Goal: Task Accomplishment & Management: Manage account settings

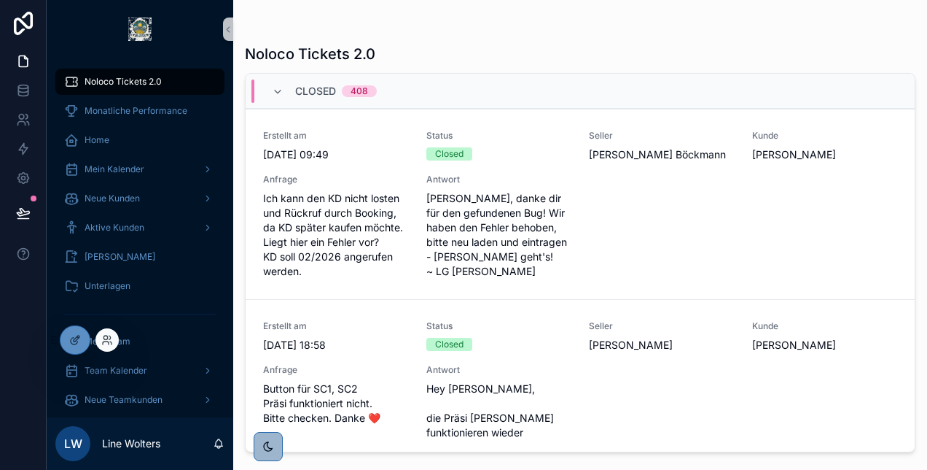
click at [100, 340] on div at bounding box center [107, 339] width 23 height 23
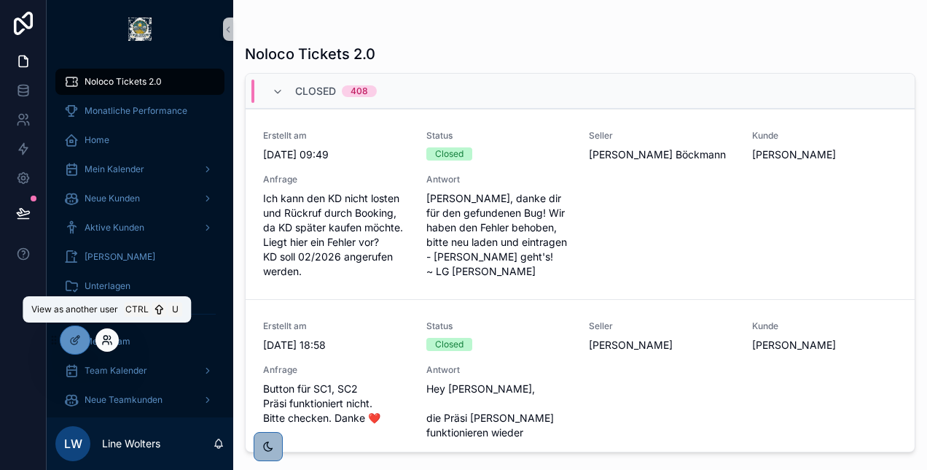
click at [109, 341] on icon at bounding box center [107, 340] width 12 height 12
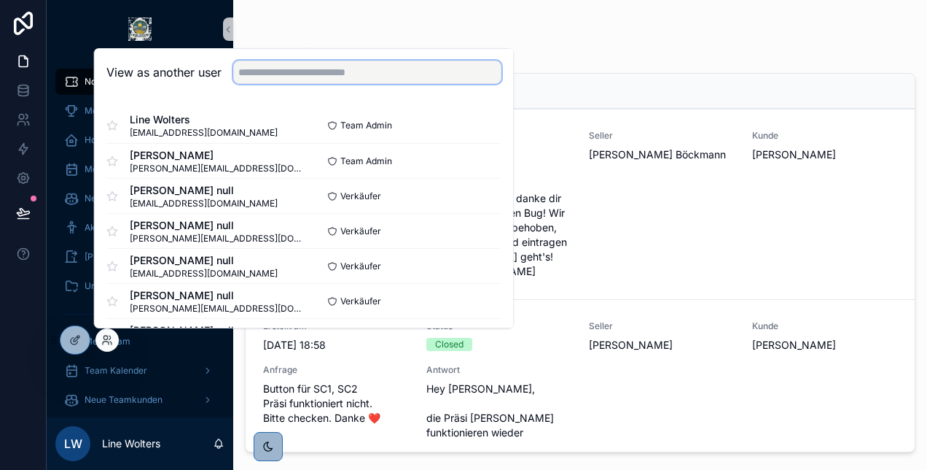
click at [281, 76] on input "text" at bounding box center [367, 72] width 268 height 23
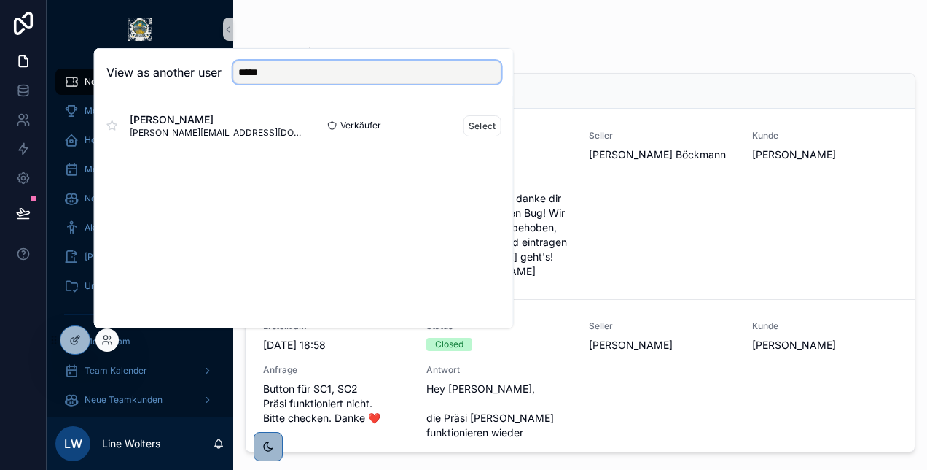
type input "*****"
click at [254, 116] on div "Sebastian Reich Reich sebastian.reich@enpal.de" at bounding box center [205, 125] width 198 height 26
click at [475, 126] on button "Select" at bounding box center [483, 125] width 38 height 21
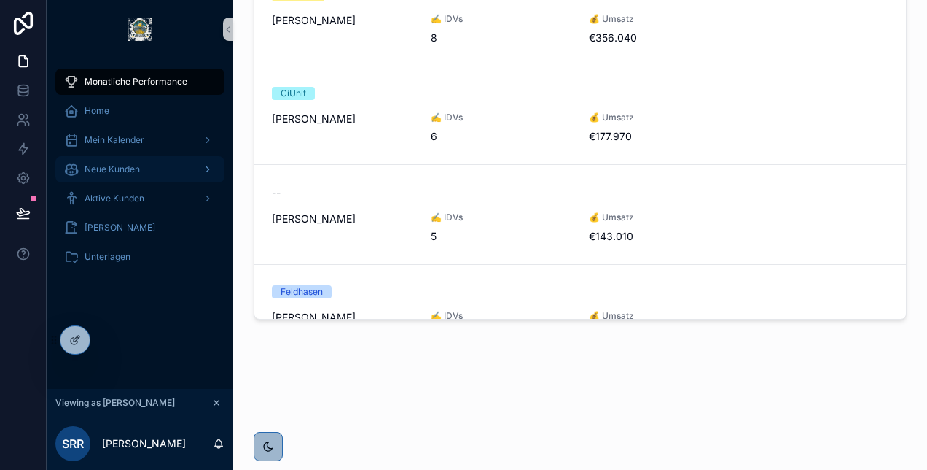
click at [203, 171] on icon "scrollable content" at bounding box center [208, 169] width 10 height 10
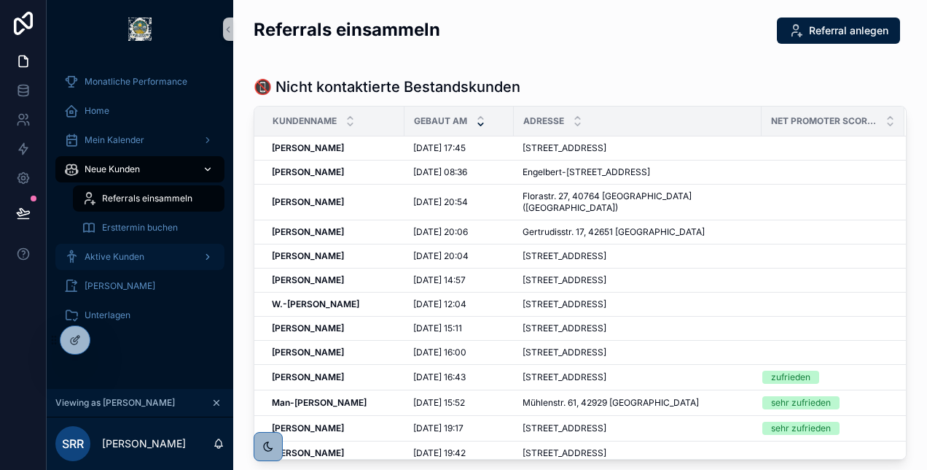
click at [187, 259] on div "Aktive Kunden" at bounding box center [140, 256] width 152 height 23
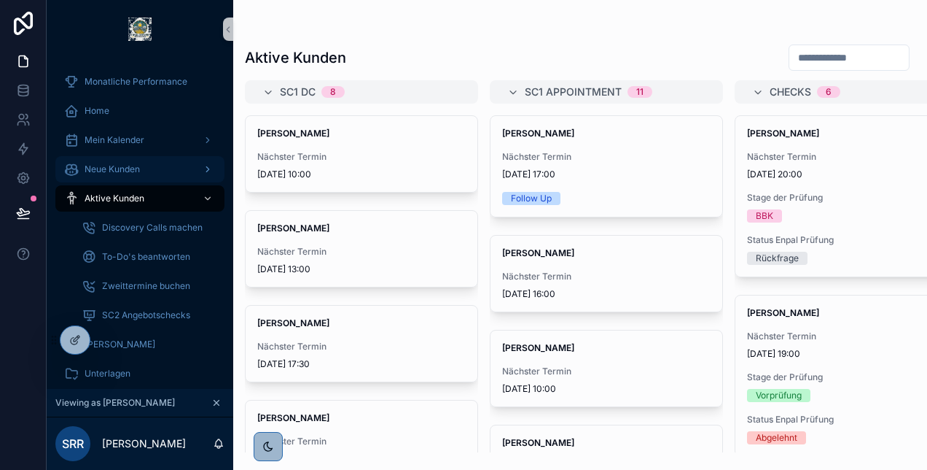
click at [790, 55] on input "scrollable content" at bounding box center [850, 57] width 120 height 20
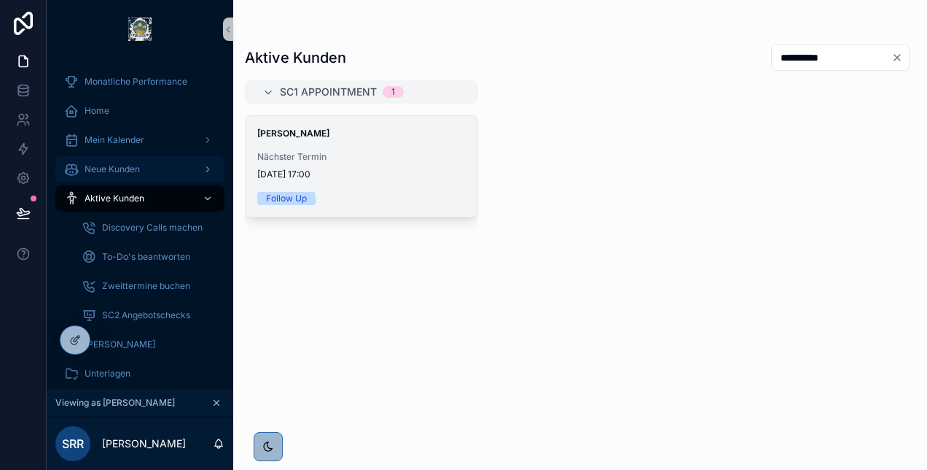
type input "*********"
click at [382, 190] on div "[PERSON_NAME] Nächster Termin [DATE] 17:00 Follow Up" at bounding box center [362, 166] width 232 height 101
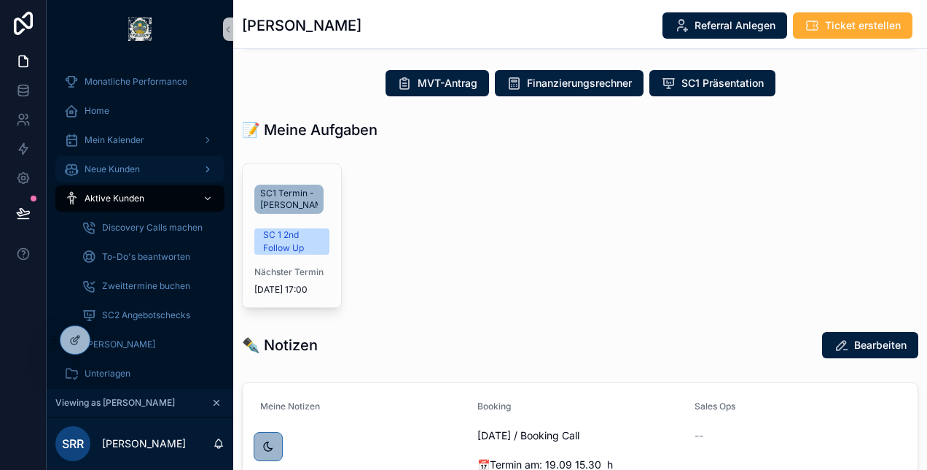
scroll to position [308, 0]
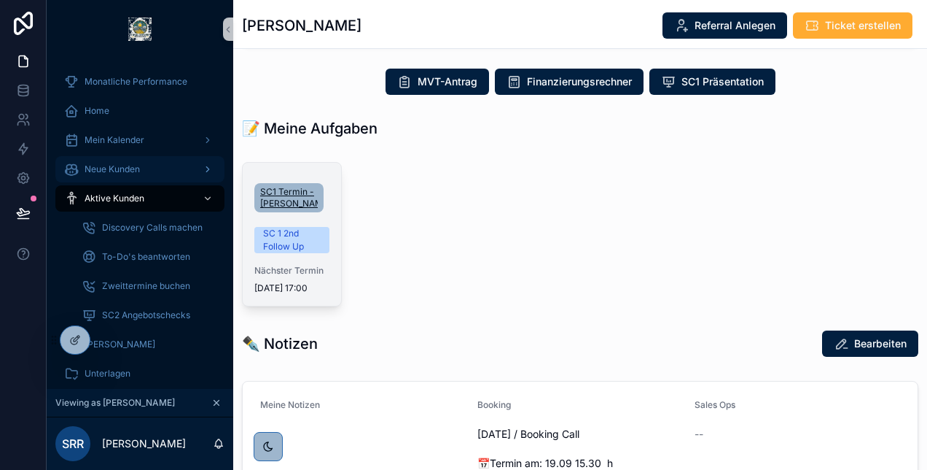
click at [286, 206] on span "SC1 Termin - [PERSON_NAME]" at bounding box center [289, 197] width 58 height 23
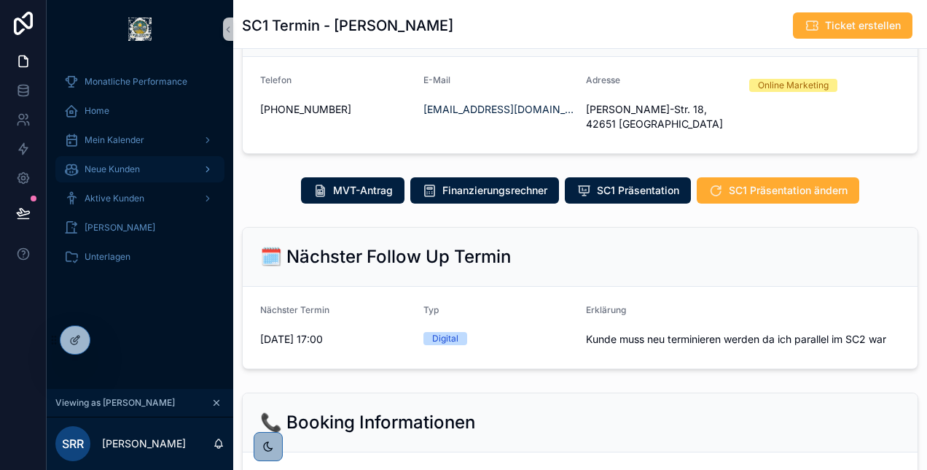
scroll to position [80, 0]
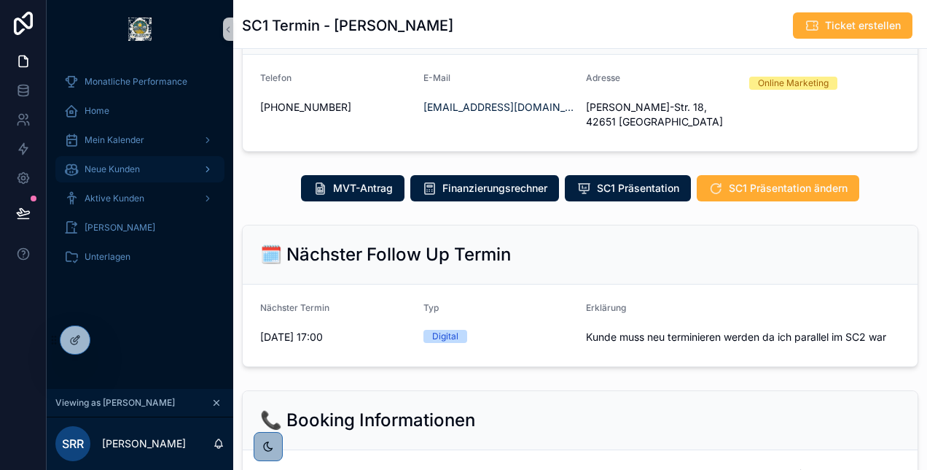
click at [849, 330] on span "Kunde muss neu terminieren werden da ich parallel im SC2 war" at bounding box center [743, 337] width 314 height 15
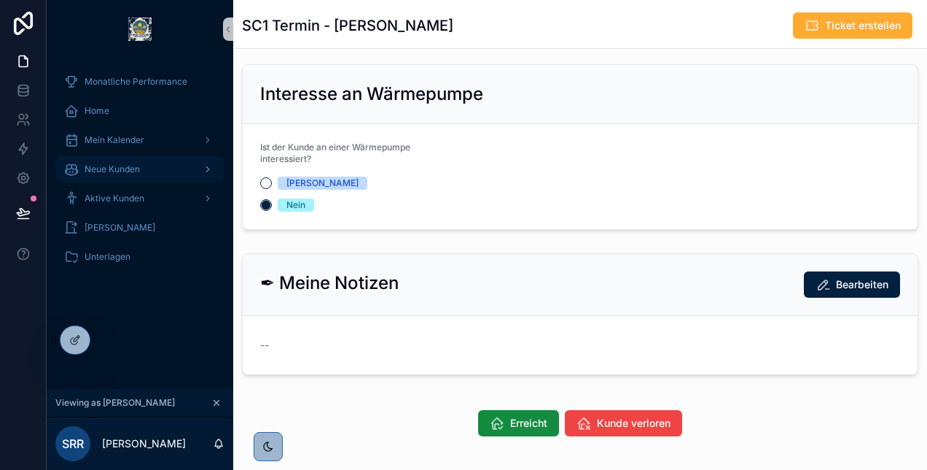
scroll to position [703, 0]
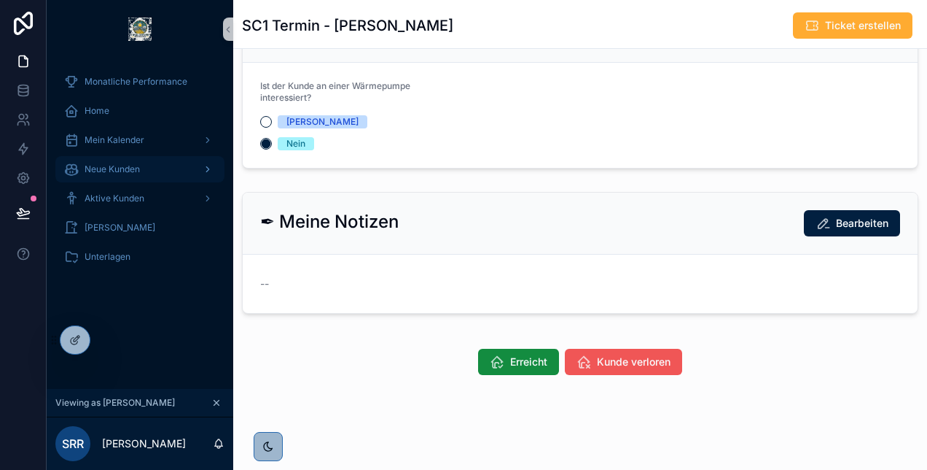
click at [588, 355] on button "Kunde verloren" at bounding box center [623, 361] width 117 height 26
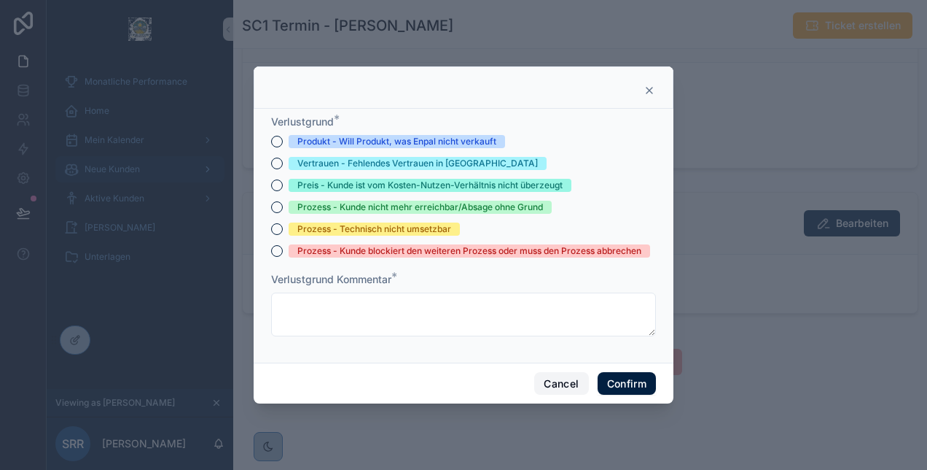
click at [558, 383] on button "Cancel" at bounding box center [561, 383] width 54 height 23
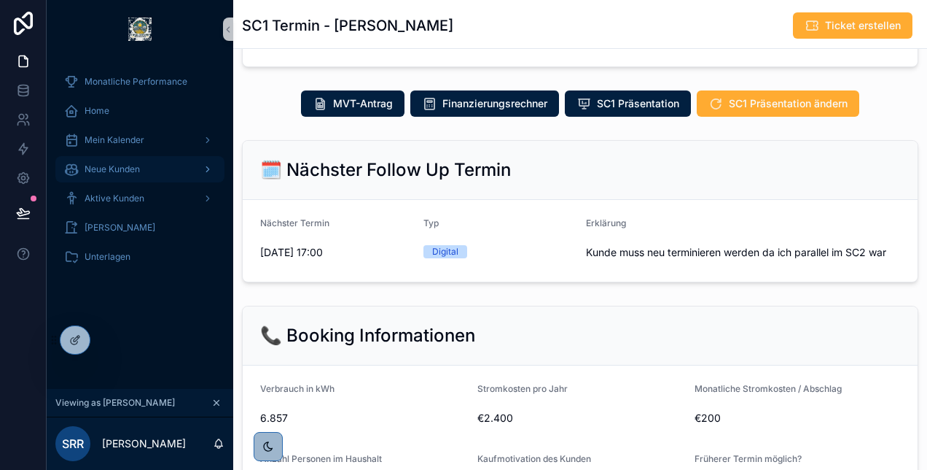
scroll to position [163, 0]
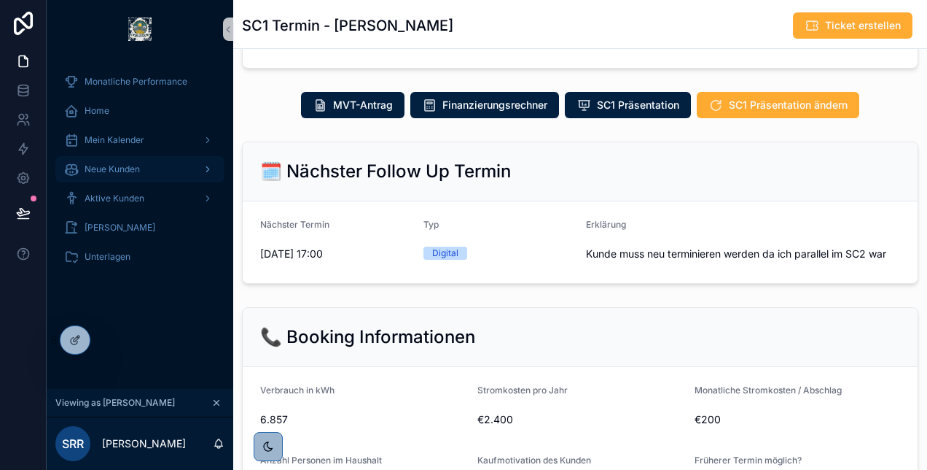
drag, startPoint x: 893, startPoint y: 252, endPoint x: 558, endPoint y: 262, distance: 335.5
click at [558, 262] on form "Nächster Termin [DATE] 17:00 Typ Digital Erklärung Kunde muss neu terminieren w…" at bounding box center [580, 242] width 675 height 82
drag, startPoint x: 558, startPoint y: 262, endPoint x: 652, endPoint y: 255, distance: 94.3
click at [652, 255] on span "Kunde muss neu terminieren werden da ich parallel im SC2 war" at bounding box center [743, 253] width 314 height 15
click at [592, 249] on span "Kunde muss neu terminieren werden da ich parallel im SC2 war" at bounding box center [743, 253] width 314 height 15
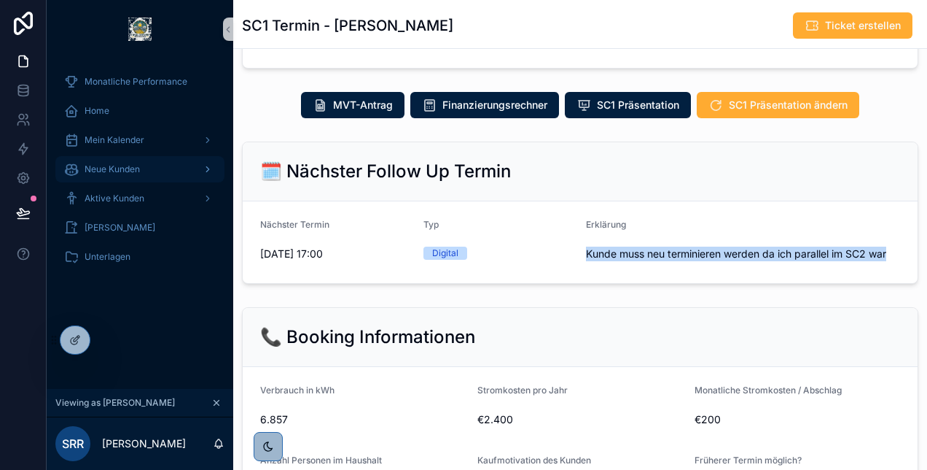
drag, startPoint x: 577, startPoint y: 249, endPoint x: 886, endPoint y: 252, distance: 308.4
click at [886, 252] on form "Nächster Termin [DATE] 17:00 Typ Digital Erklärung Kunde muss neu terminieren w…" at bounding box center [580, 242] width 675 height 82
copy span "Kunde muss neu terminieren werden da ich parallel im SC2 war"
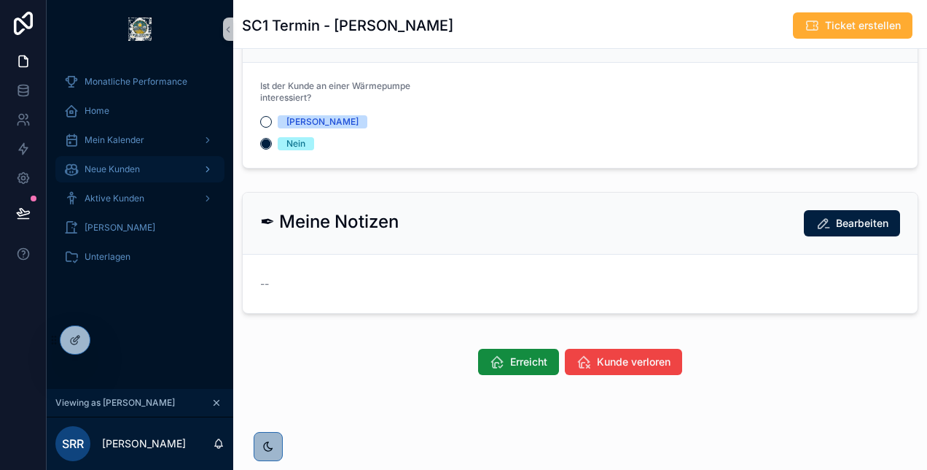
scroll to position [456, 0]
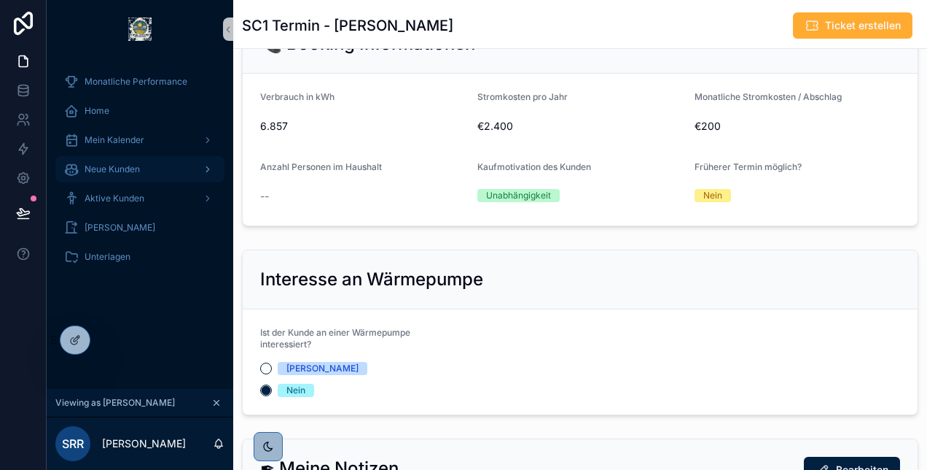
click at [679, 326] on form "Ist der Kunde an einer Wärmepumpe interessiert? Ja Nein" at bounding box center [580, 361] width 675 height 105
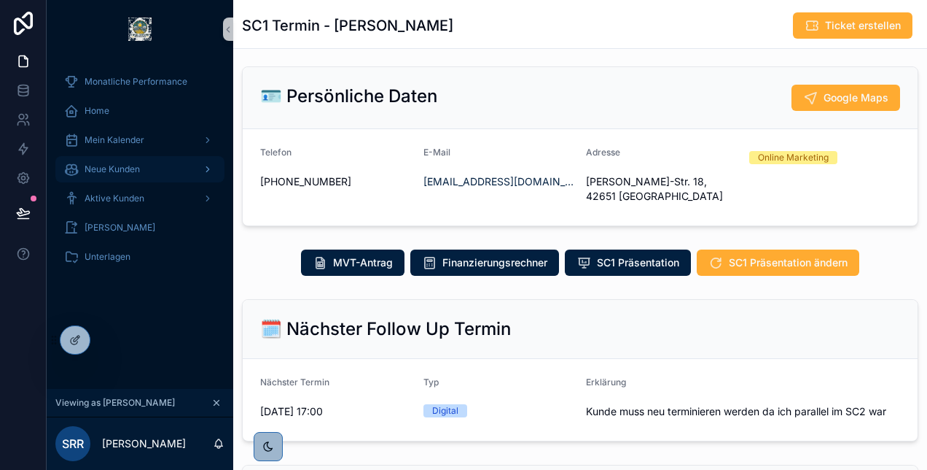
scroll to position [0, 0]
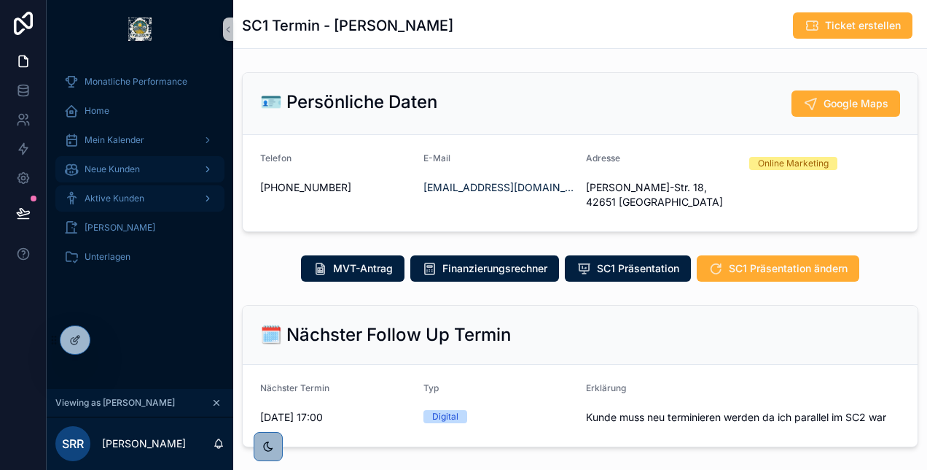
click at [205, 199] on icon "scrollable content" at bounding box center [208, 198] width 10 height 10
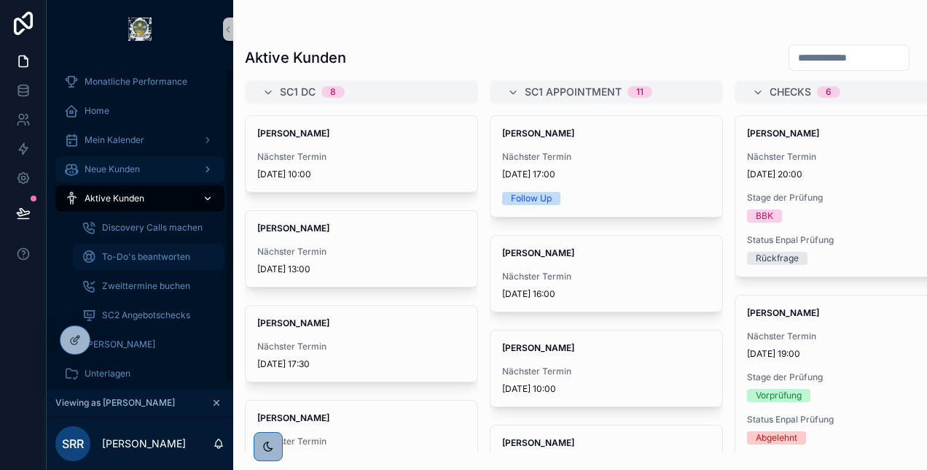
scroll to position [16, 0]
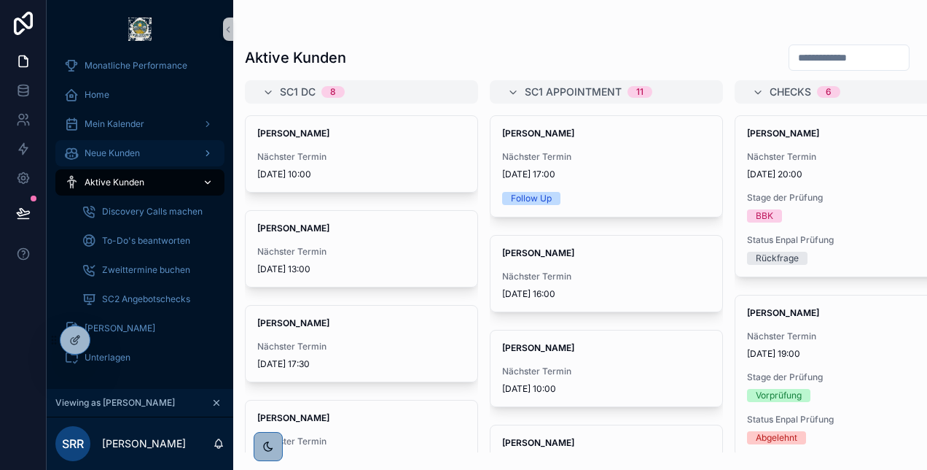
click at [196, 150] on div "Neue Kunden" at bounding box center [140, 152] width 152 height 23
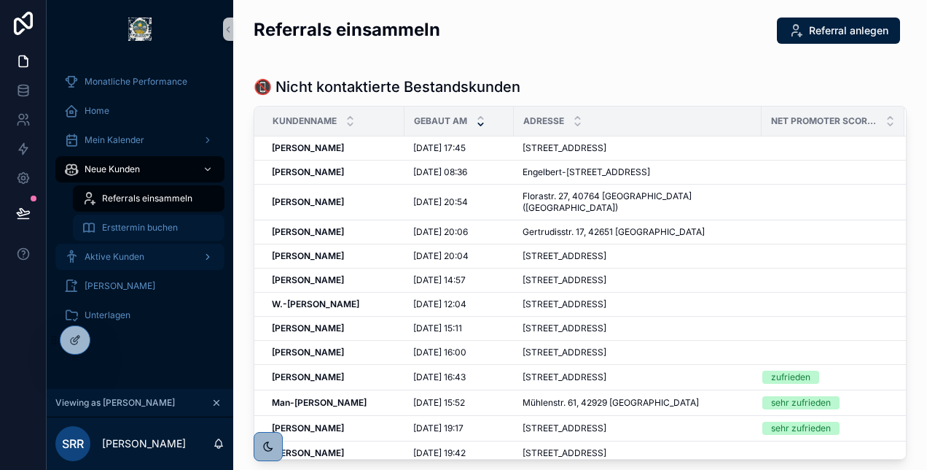
click at [195, 225] on div "Ersttermin buchen" at bounding box center [149, 227] width 134 height 23
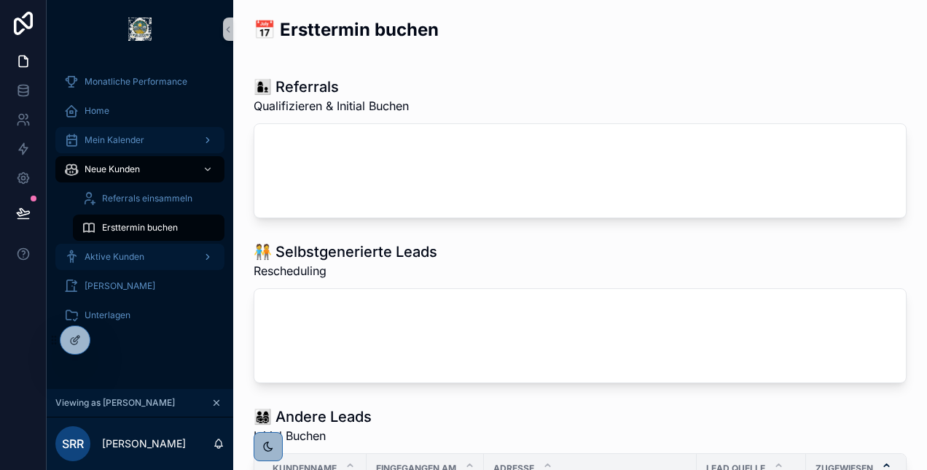
click at [147, 133] on div "Mein Kalender" at bounding box center [140, 139] width 152 height 23
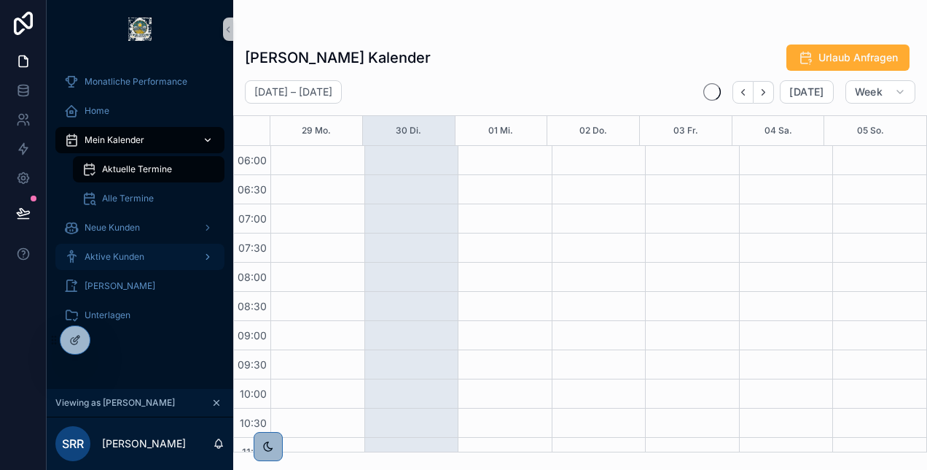
scroll to position [350, 0]
click at [542, 68] on div "[PERSON_NAME] Kalender Urlaub Anfragen" at bounding box center [580, 58] width 671 height 28
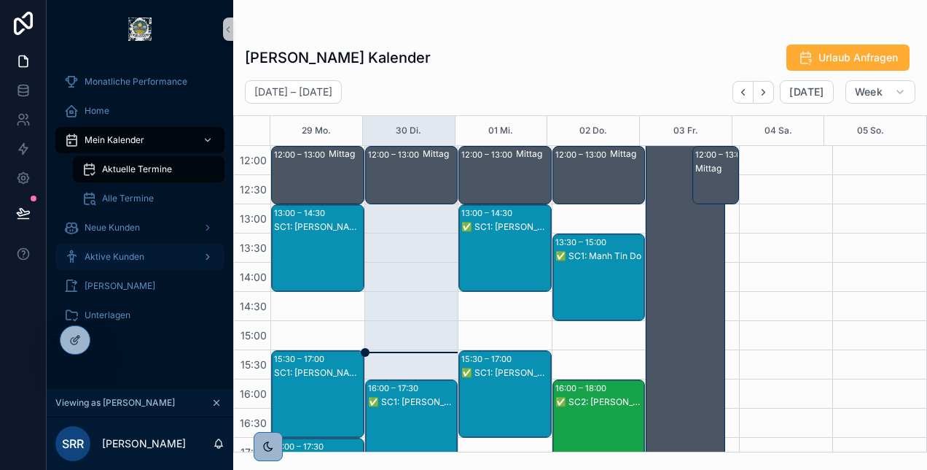
click at [557, 66] on div "[PERSON_NAME] Kalender Urlaub Anfragen" at bounding box center [580, 58] width 671 height 28
click at [184, 192] on div "Alle Termine" at bounding box center [149, 198] width 134 height 23
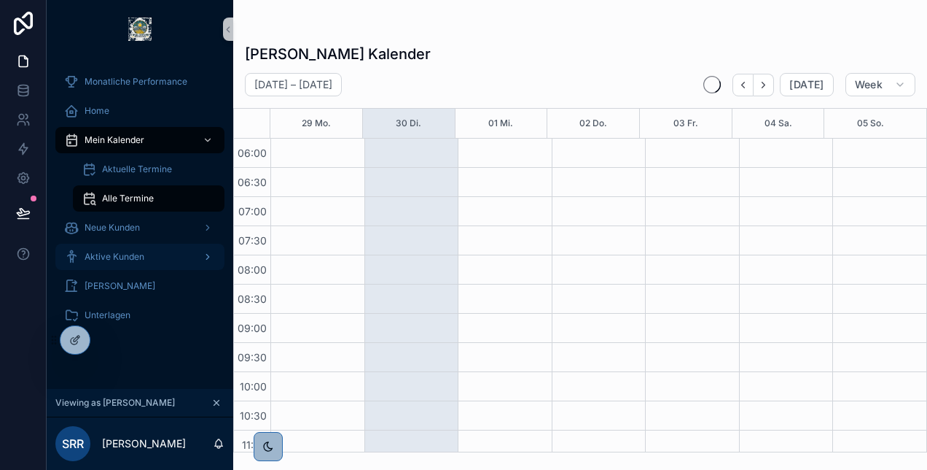
scroll to position [350, 0]
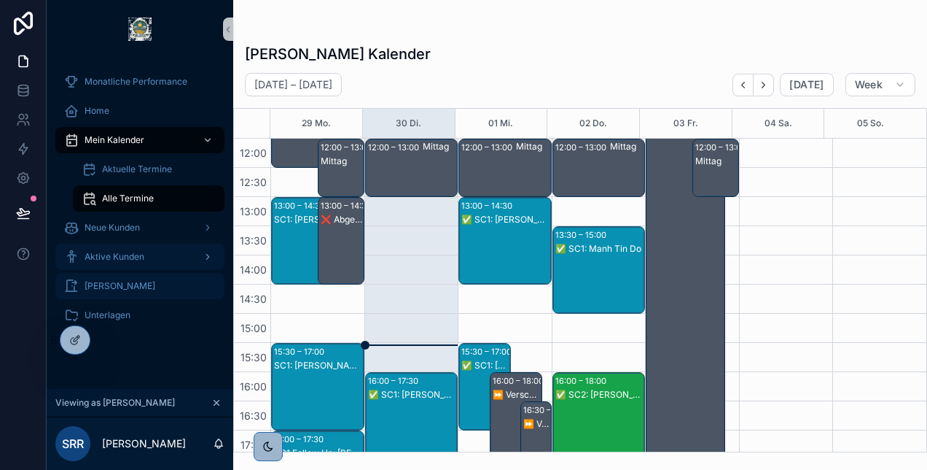
click at [147, 284] on span "[PERSON_NAME]" at bounding box center [120, 286] width 71 height 12
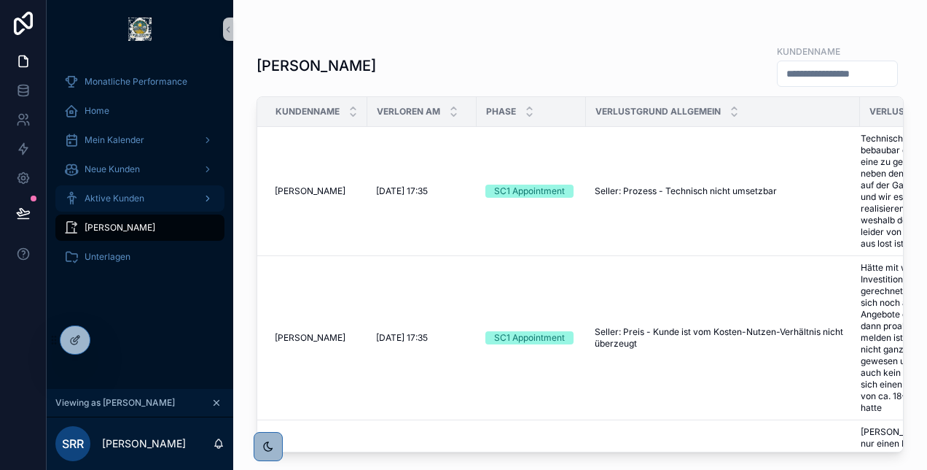
click at [179, 194] on div "Aktive Kunden" at bounding box center [140, 198] width 152 height 23
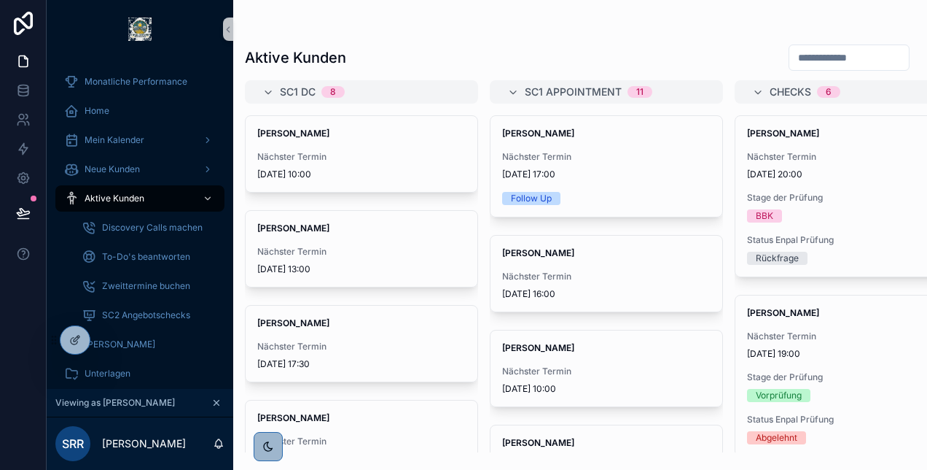
click at [793, 55] on input "scrollable content" at bounding box center [850, 57] width 120 height 20
type input "*********"
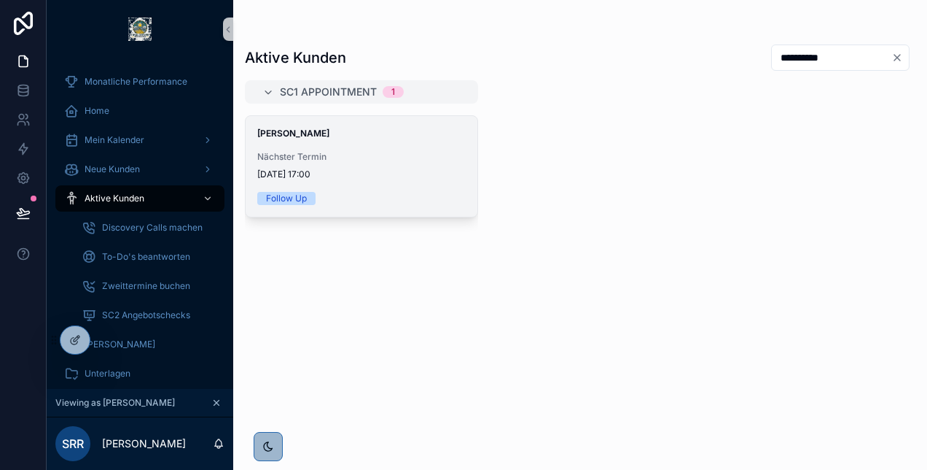
click at [324, 183] on div "[PERSON_NAME] Nächster Termin [DATE] 17:00 Follow Up" at bounding box center [362, 166] width 232 height 101
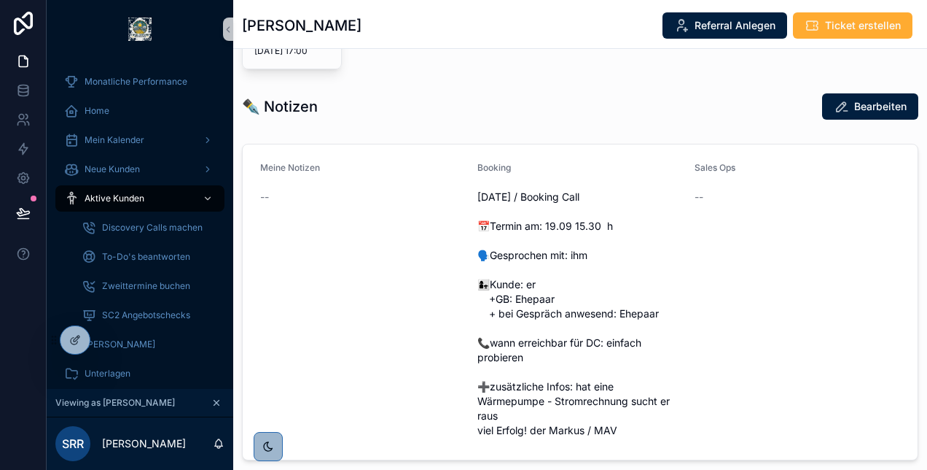
scroll to position [561, 0]
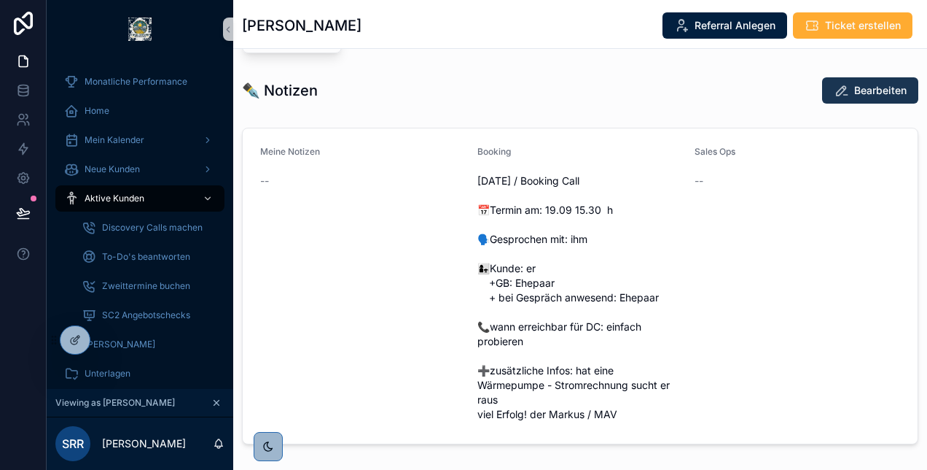
click at [835, 98] on icon "scrollable content" at bounding box center [841, 90] width 15 height 15
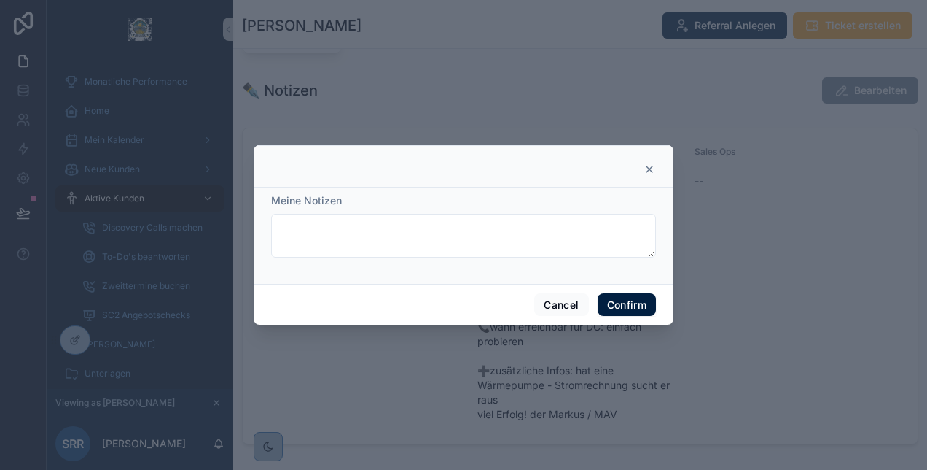
click at [648, 167] on icon at bounding box center [650, 169] width 6 height 6
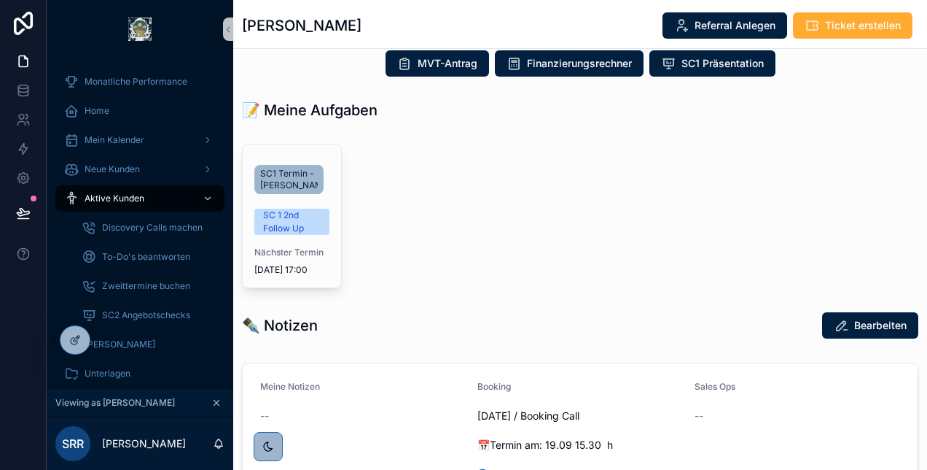
scroll to position [326, 0]
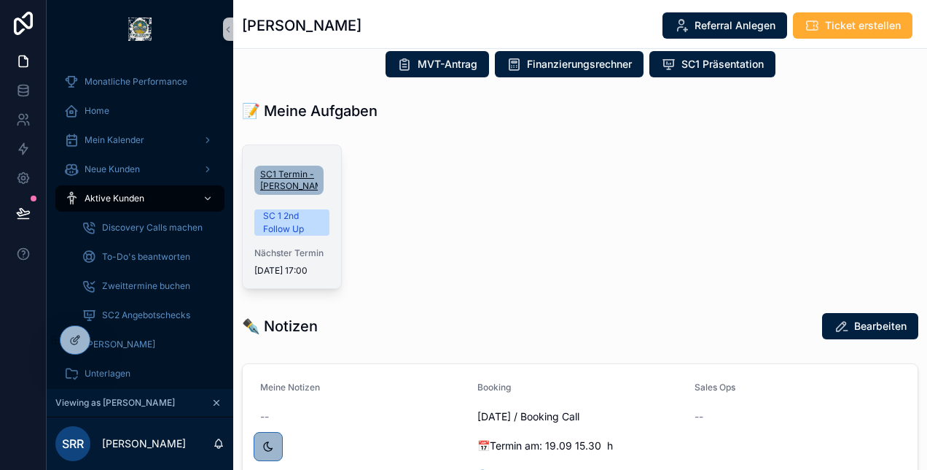
click at [296, 192] on span "SC1 Termin - [PERSON_NAME]" at bounding box center [289, 179] width 58 height 23
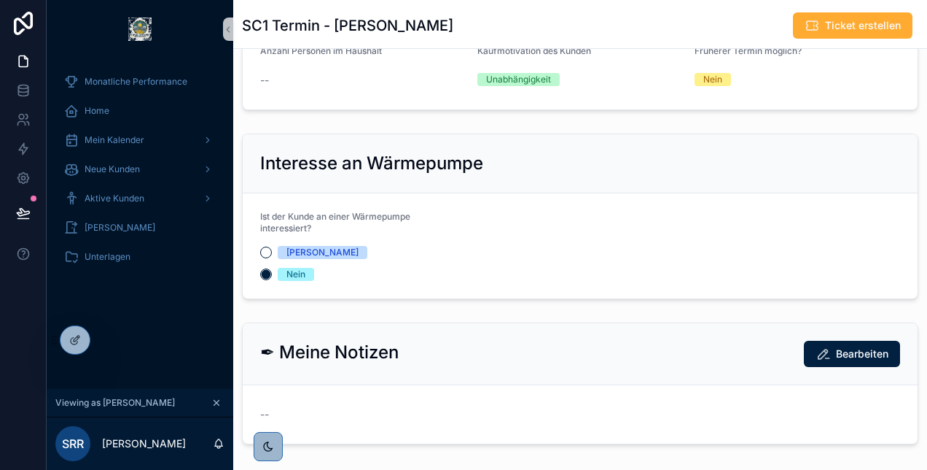
scroll to position [703, 0]
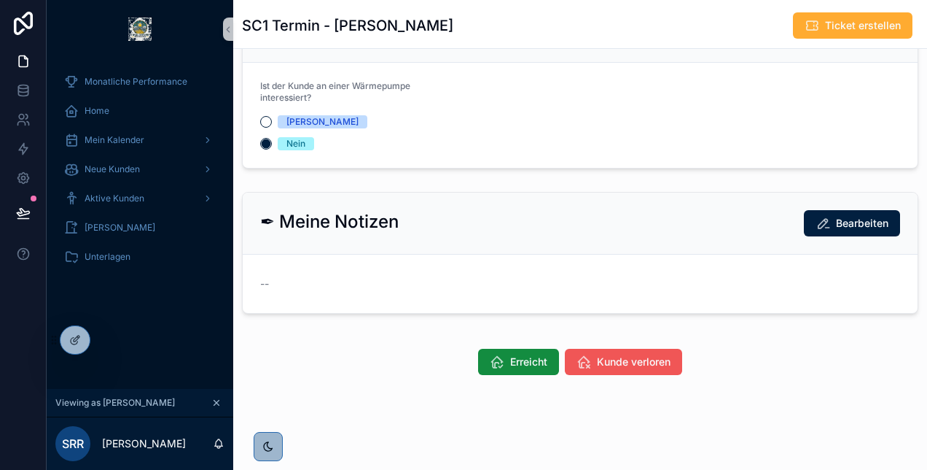
click at [609, 359] on span "Kunde verloren" at bounding box center [634, 361] width 74 height 15
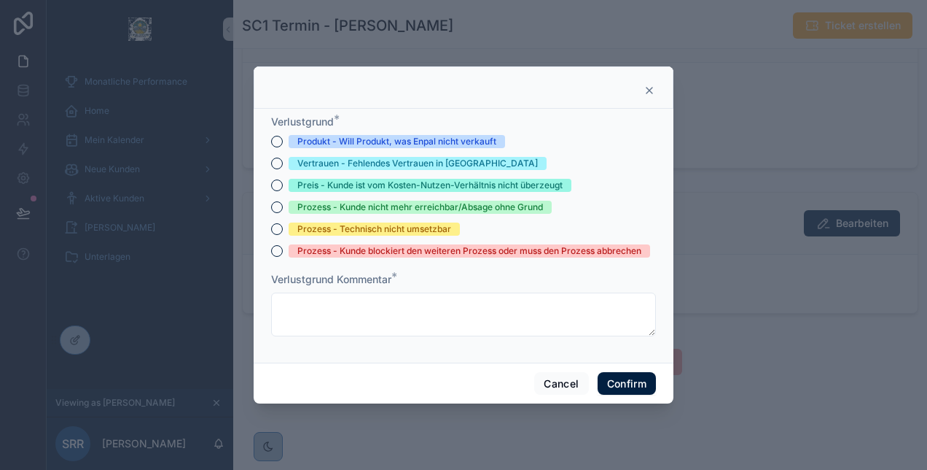
click at [429, 209] on div "Prozess - Kunde nicht mehr erreichbar/Absage ohne Grund" at bounding box center [420, 206] width 246 height 13
click at [283, 209] on button "Prozess - Kunde nicht mehr erreichbar/Absage ohne Grund" at bounding box center [277, 207] width 12 height 12
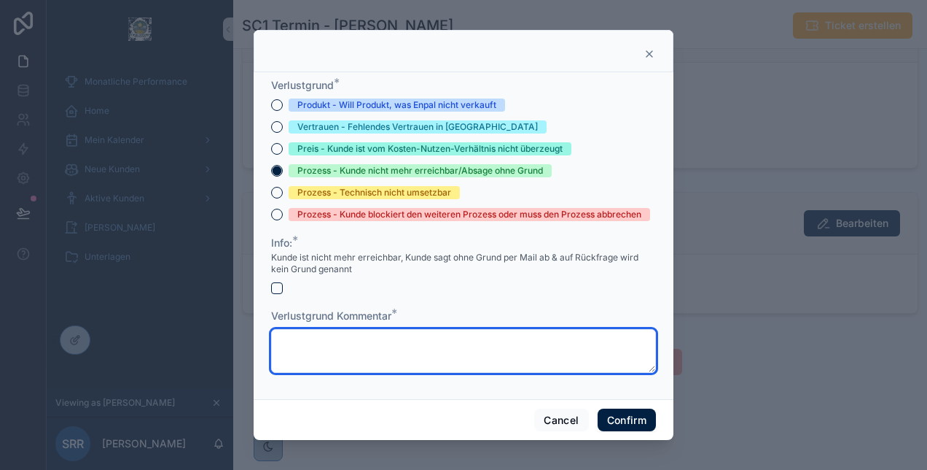
click at [357, 333] on textarea at bounding box center [463, 351] width 385 height 44
paste textarea "**********"
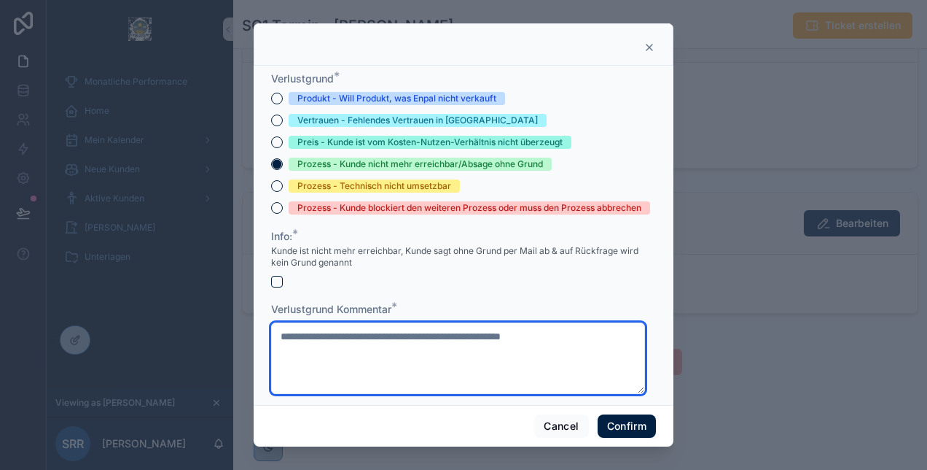
click at [487, 349] on textarea "**********" at bounding box center [458, 357] width 374 height 71
type textarea "**********"
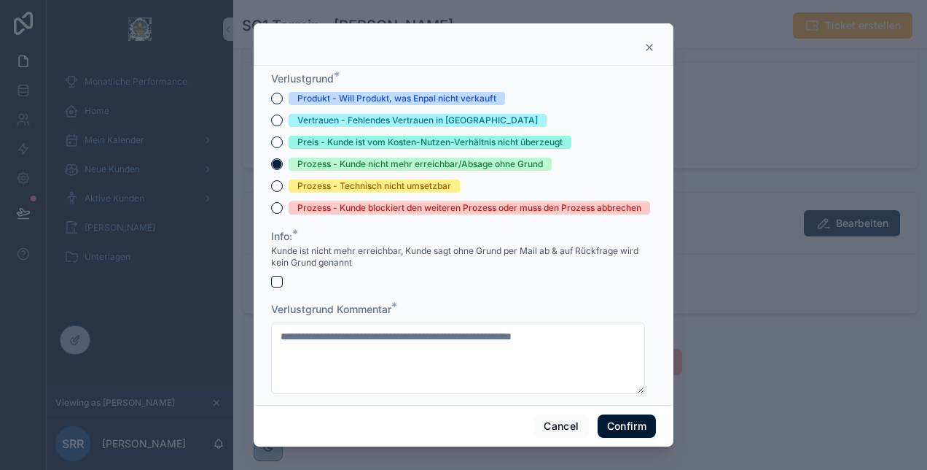
click at [616, 430] on button "Confirm" at bounding box center [627, 425] width 58 height 23
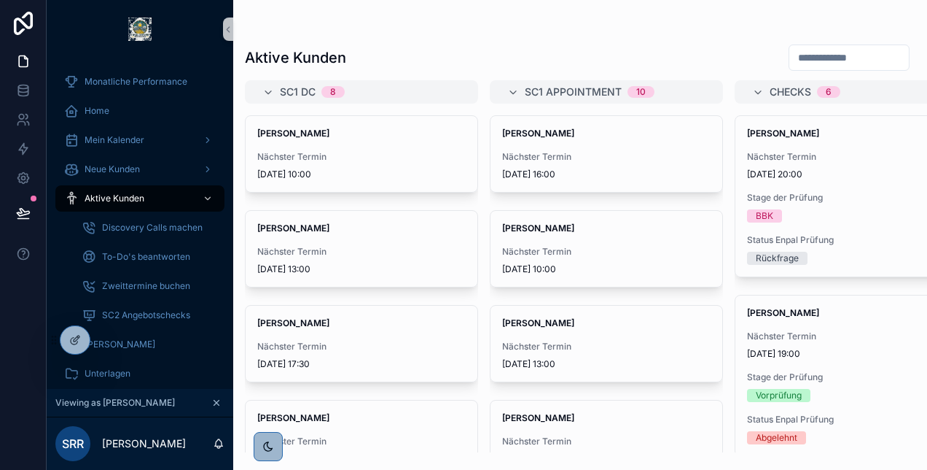
click at [619, 28] on div "scrollable content" at bounding box center [580, 29] width 671 height 12
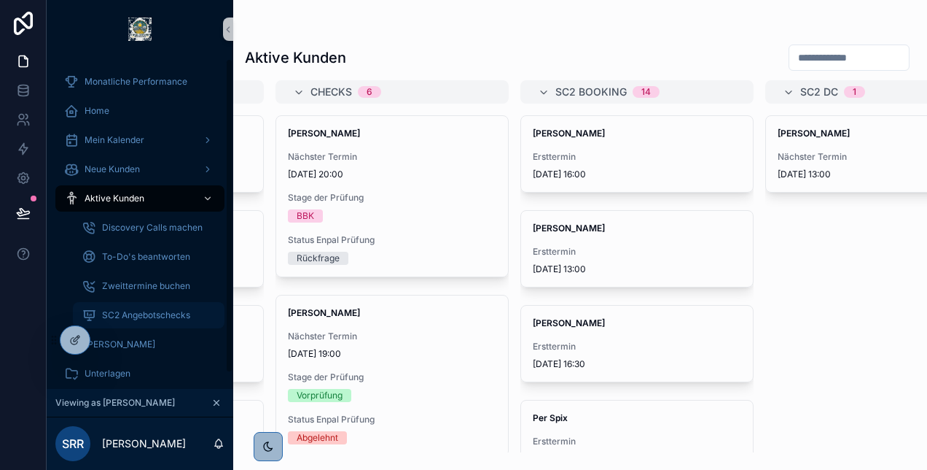
scroll to position [16, 0]
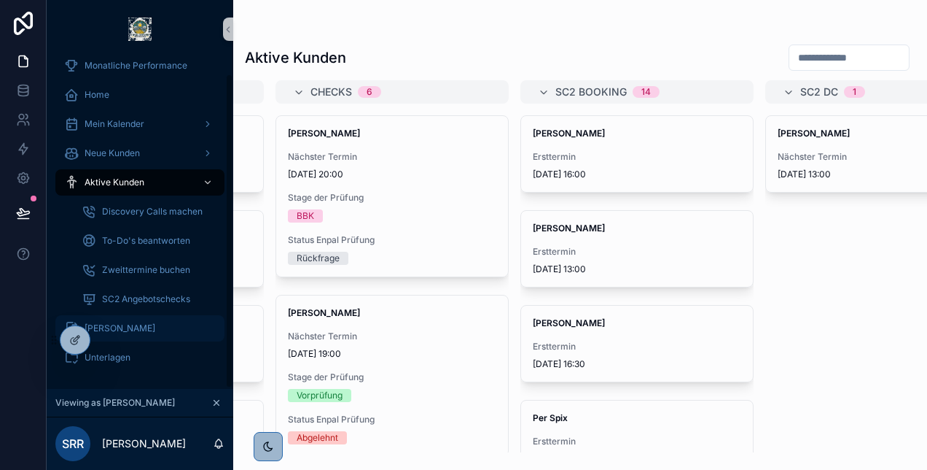
click at [131, 330] on span "[PERSON_NAME]" at bounding box center [120, 328] width 71 height 12
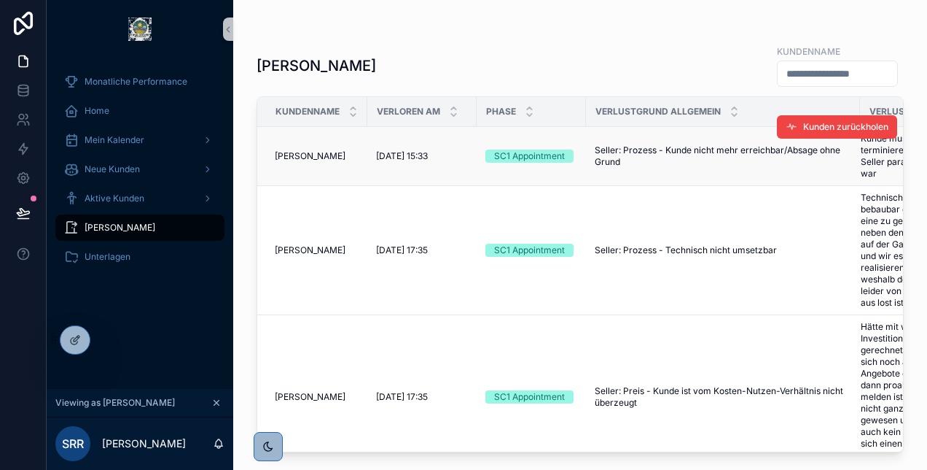
scroll to position [0, 101]
